Goal: Task Accomplishment & Management: Manage account settings

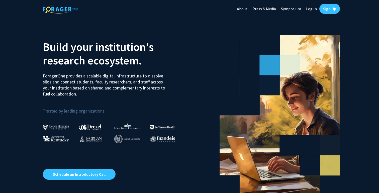
click at [312, 10] on link "Log In" at bounding box center [311, 9] width 16 height 18
select select
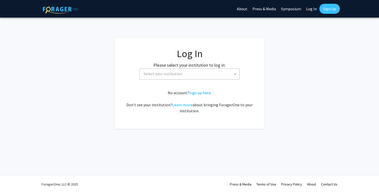
click at [227, 76] on span "Select your institution" at bounding box center [191, 74] width 98 height 10
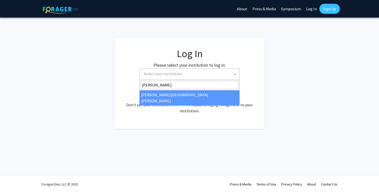
type input "john"
select select "1"
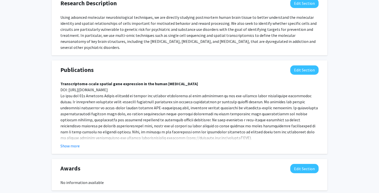
scroll to position [387, 0]
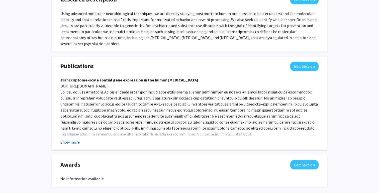
click at [74, 143] on button "Show more" at bounding box center [69, 142] width 19 height 6
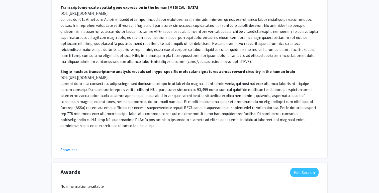
scroll to position [460, 0]
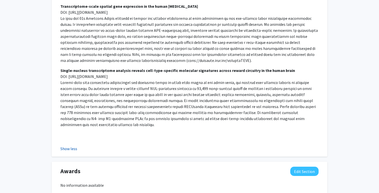
click at [74, 146] on button "Show less" at bounding box center [68, 149] width 17 height 6
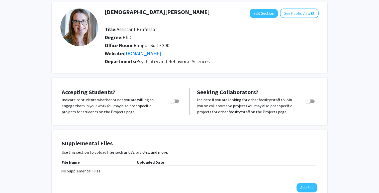
scroll to position [0, 0]
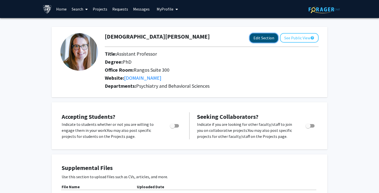
click at [257, 36] on button "Edit Section" at bounding box center [263, 37] width 28 height 9
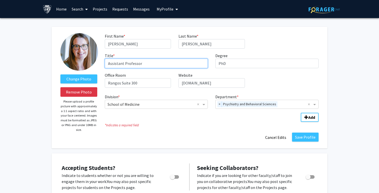
drag, startPoint x: 123, startPoint y: 64, endPoint x: 99, endPoint y: 63, distance: 24.3
click at [99, 63] on form "Change Photo Remove Photo Please upload a profile picture with approximately a …" at bounding box center [190, 87] width 266 height 109
type input "Associate Professor"
click at [283, 104] on input "Department" at bounding box center [293, 104] width 28 height 6
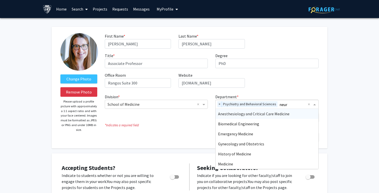
type input "neuro"
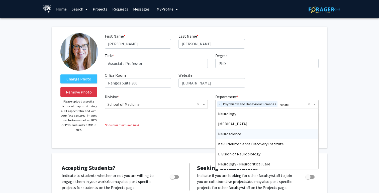
click at [253, 132] on div "Neuroscience" at bounding box center [266, 134] width 103 height 10
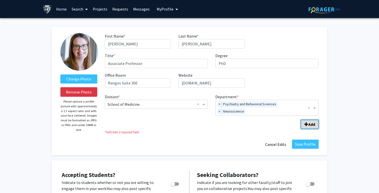
click at [310, 124] on b "Add" at bounding box center [311, 124] width 7 height 5
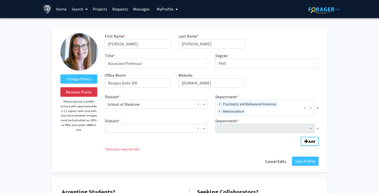
click at [317, 129] on span "×" at bounding box center [317, 128] width 2 height 6
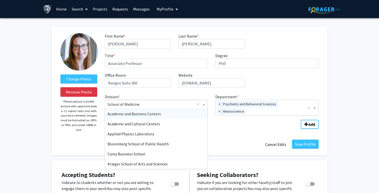
click at [180, 105] on input "Division" at bounding box center [151, 104] width 88 height 6
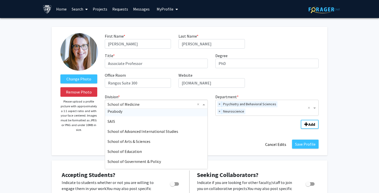
scroll to position [3, 0]
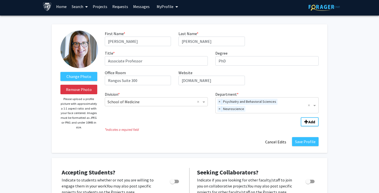
click at [282, 84] on div "First Name * required [PERSON_NAME] Last Name * required [PERSON_NAME] Title * …" at bounding box center [211, 60] width 221 height 59
click at [306, 142] on button "Save Profile" at bounding box center [305, 141] width 27 height 9
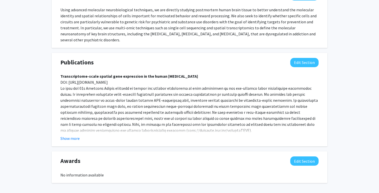
scroll to position [412, 0]
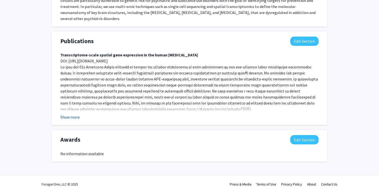
click at [77, 117] on button "Show more" at bounding box center [69, 117] width 19 height 6
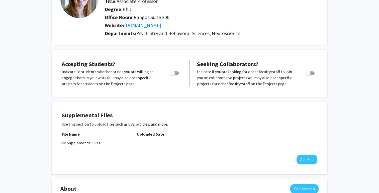
scroll to position [0, 0]
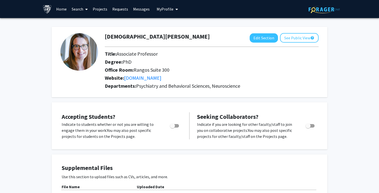
click at [174, 126] on span "Toggle" at bounding box center [172, 125] width 5 height 5
click at [172, 127] on input "Would you like to permit student requests?" at bounding box center [172, 127] width 0 height 0
checkbox input "true"
click at [305, 38] on button "See Public View help" at bounding box center [299, 38] width 39 height 10
